Goal: Task Accomplishment & Management: Complete application form

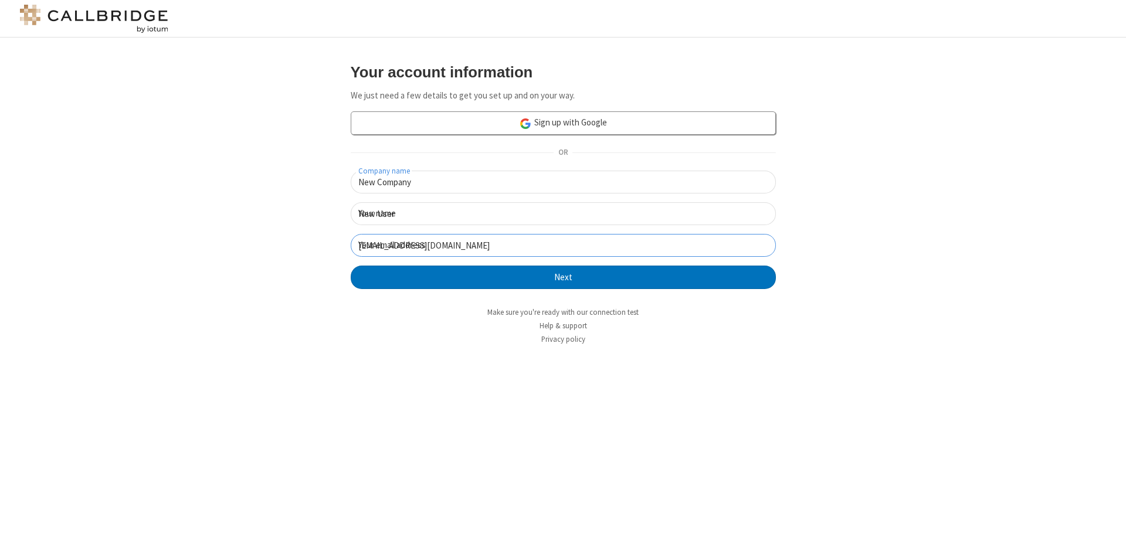
click button "Next" at bounding box center [563, 277] width 425 height 23
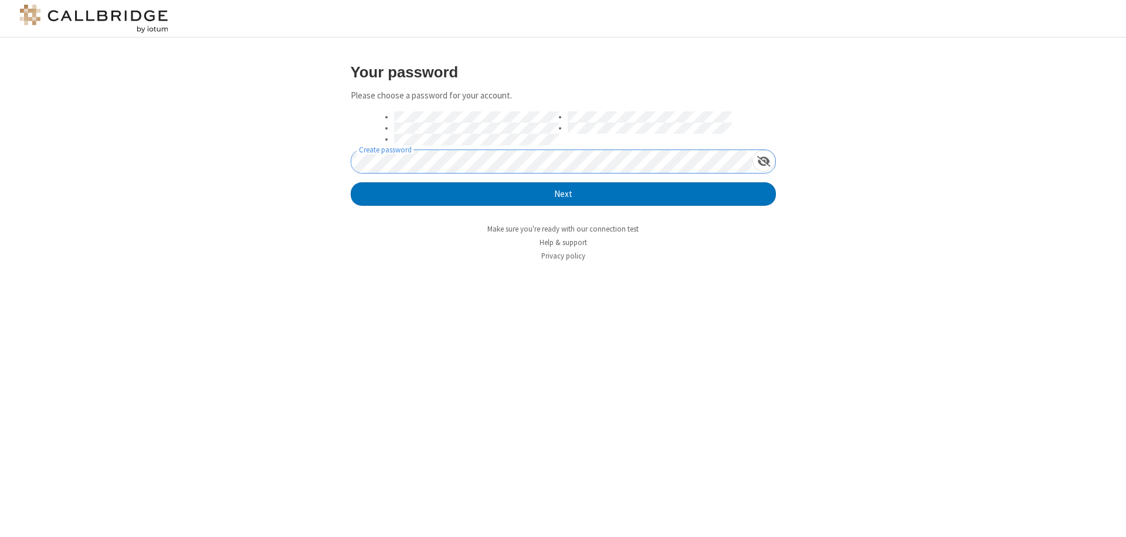
click button "Next" at bounding box center [563, 193] width 425 height 23
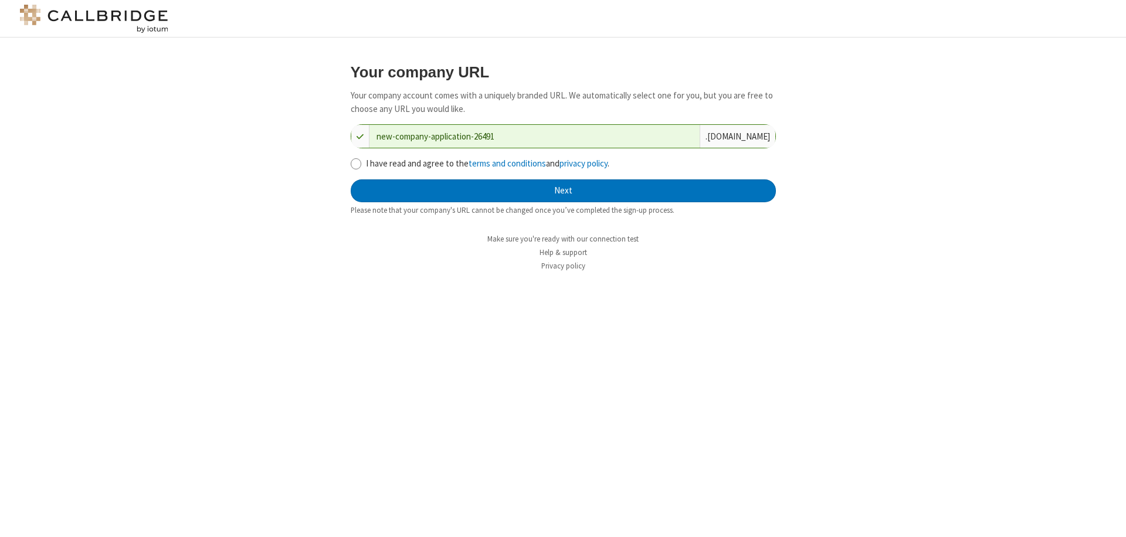
click at [355, 163] on input "I have read and agree to the terms and conditions and privacy policy ." at bounding box center [356, 164] width 11 height 12
checkbox input "true"
click at [563, 191] on button "Next" at bounding box center [563, 190] width 425 height 23
